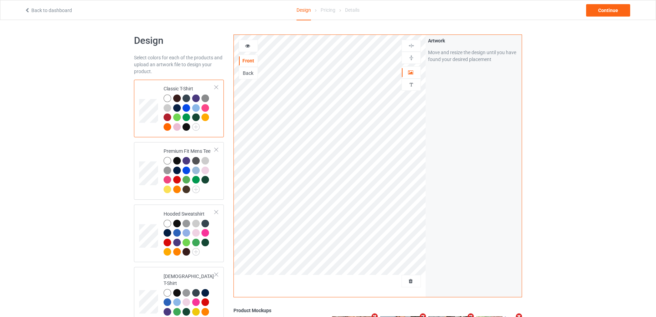
scroll to position [69, 0]
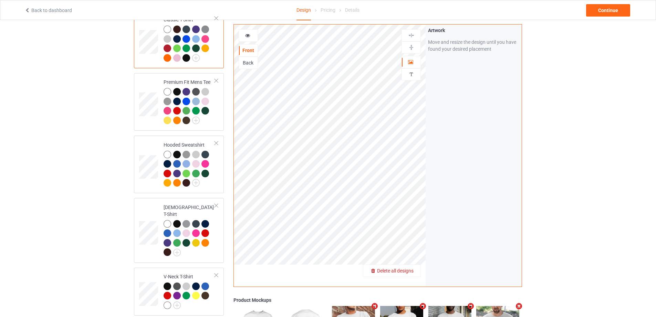
click at [414, 269] on span "Delete all designs" at bounding box center [395, 271] width 37 height 6
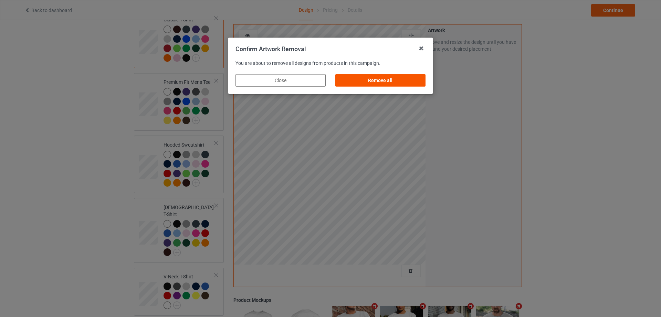
click at [408, 81] on div "Remove all" at bounding box center [381, 80] width 90 height 12
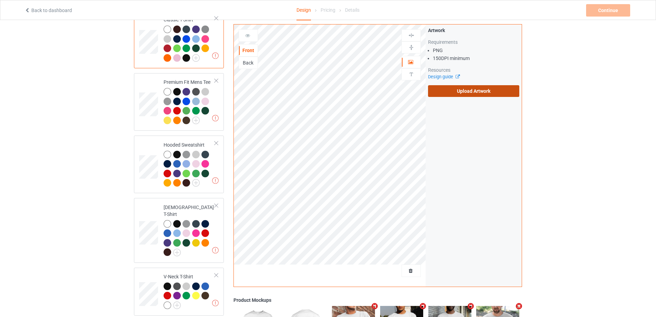
click at [483, 94] on label "Upload Artwork" at bounding box center [473, 91] width 91 height 12
click at [0, 0] on input "Upload Artwork" at bounding box center [0, 0] width 0 height 0
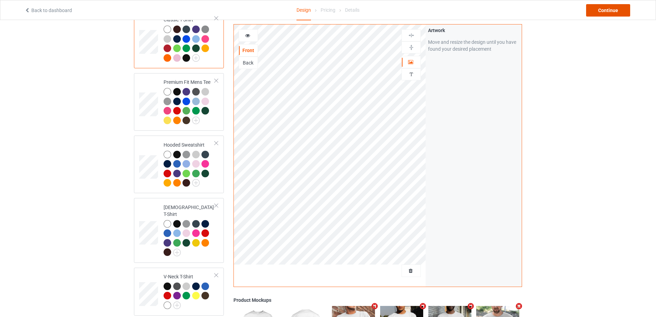
click at [607, 12] on div "Continue" at bounding box center [608, 10] width 44 height 12
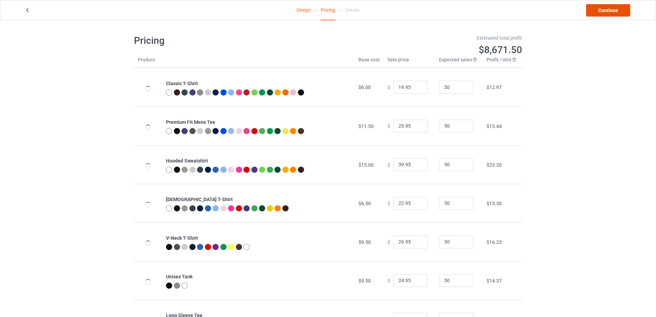
click at [607, 12] on link "Continue" at bounding box center [608, 10] width 44 height 12
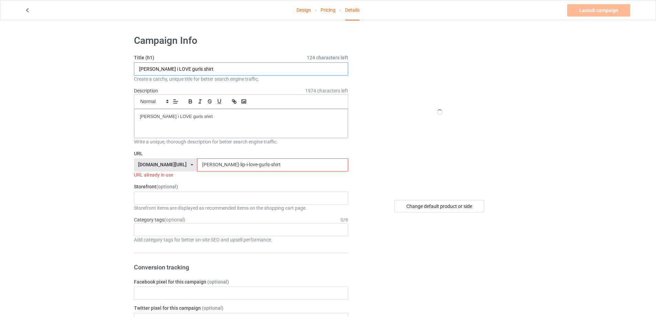
paste input "[PERSON_NAME]'s Deli Fresh & Delicious S"
drag, startPoint x: 206, startPoint y: 70, endPoint x: 214, endPoint y: 89, distance: 19.9
type input "[PERSON_NAME]'s Deli Fresh & Delicious Shirt"
drag, startPoint x: 203, startPoint y: 114, endPoint x: 62, endPoint y: 114, distance: 141.2
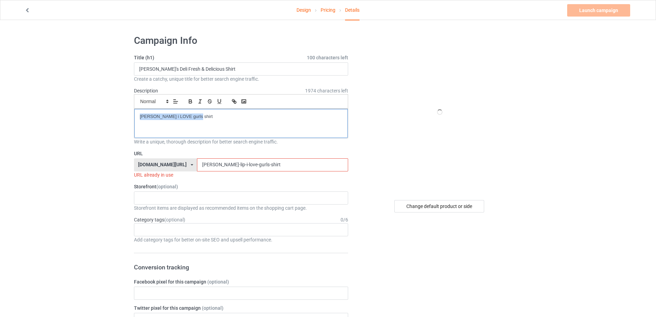
drag, startPoint x: 222, startPoint y: 167, endPoint x: 106, endPoint y: 162, distance: 115.9
paste input "[PERSON_NAME]-delmars-deli-fresh-deliciou"
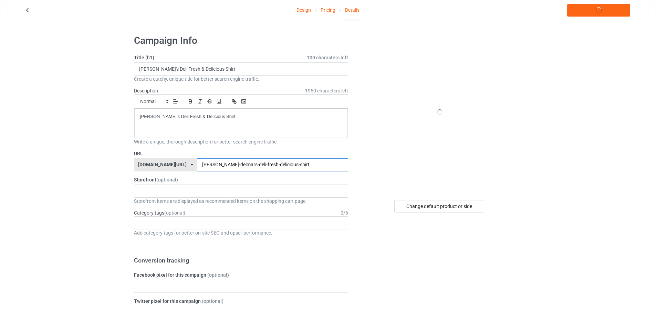
type input "[PERSON_NAME]-delmars-deli-fresh-delicious-shirt"
copy p "[PERSON_NAME]'s Deli Fresh & Delicious Shirt"
click at [579, 7] on link "Launch campaign" at bounding box center [598, 10] width 63 height 12
